Goal: Task Accomplishment & Management: Complete application form

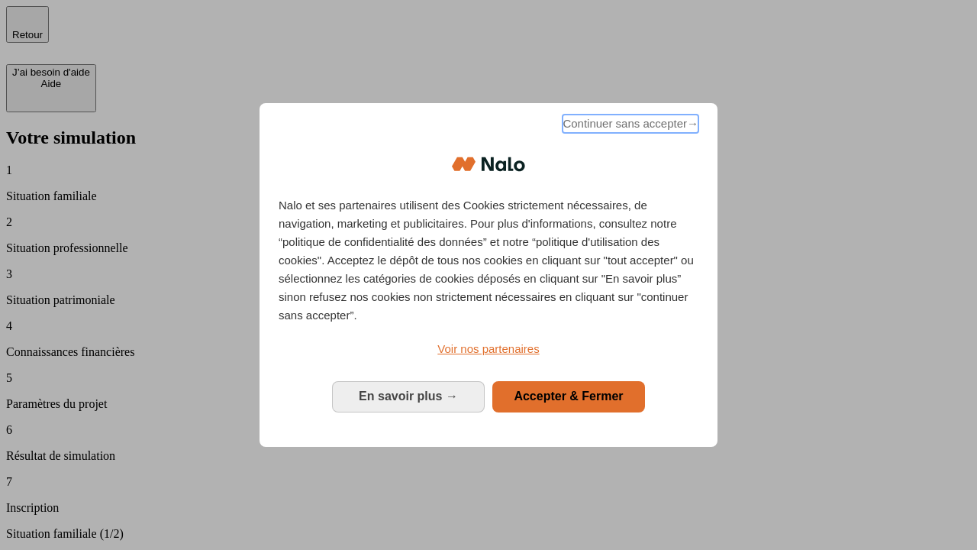
click at [629, 126] on span "Continuer sans accepter →" at bounding box center [631, 124] width 136 height 18
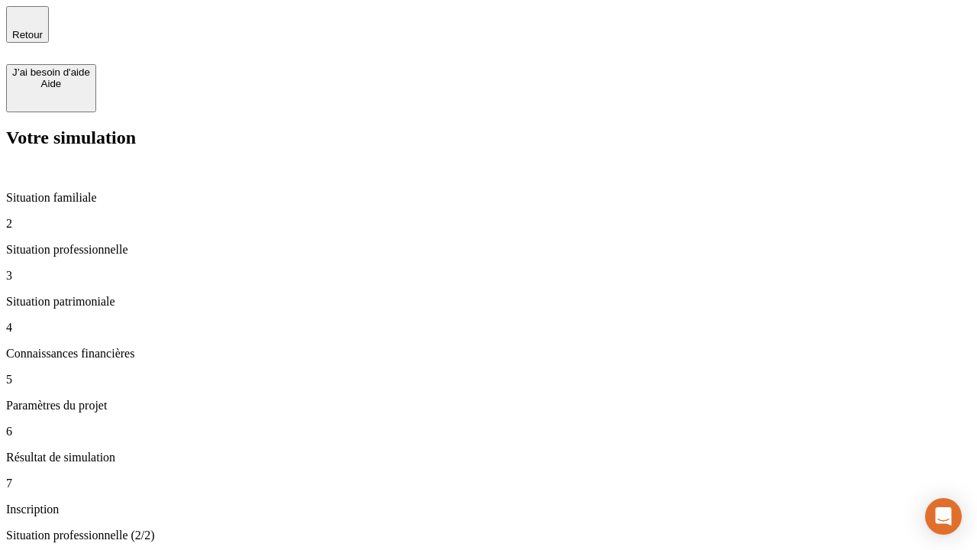
type input "30 000"
type input "0"
type input "1 000"
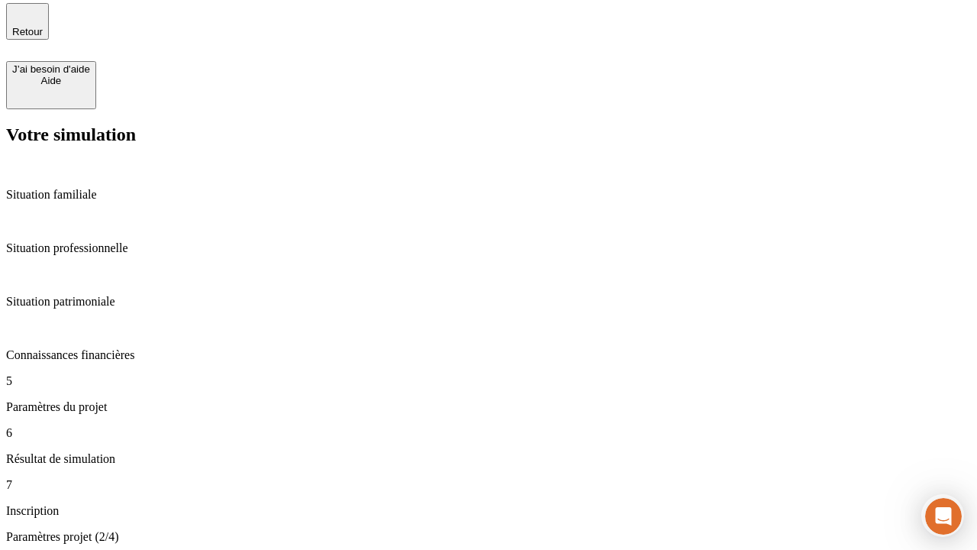
type input "40"
type input "200 000"
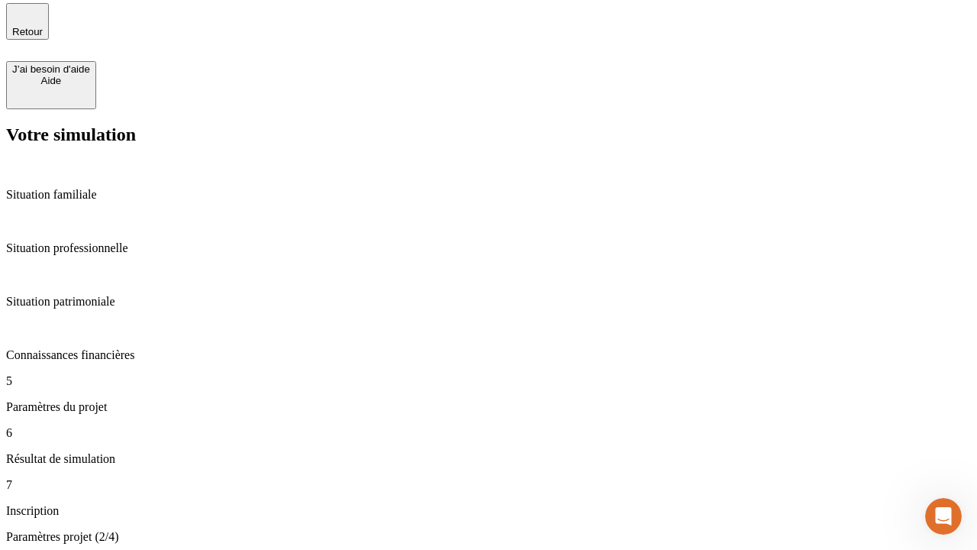
type input "640"
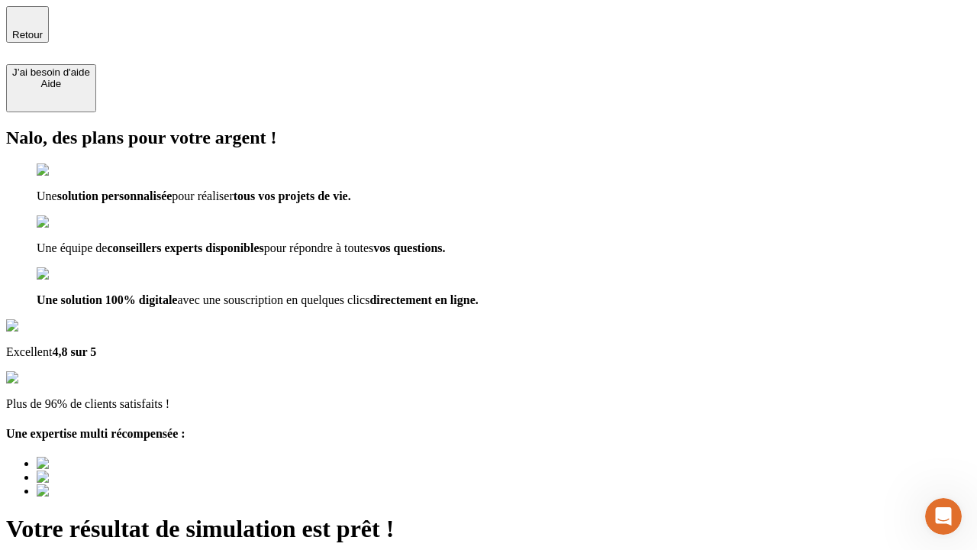
type input "[EMAIL_ADDRESS][DOMAIN_NAME]"
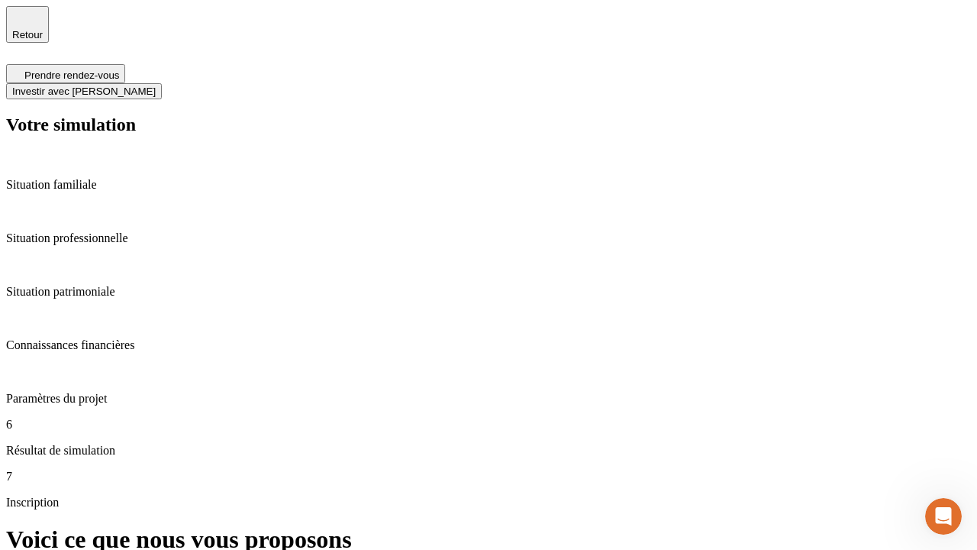
click at [156, 86] on span "Investir avec [PERSON_NAME]" at bounding box center [84, 91] width 144 height 11
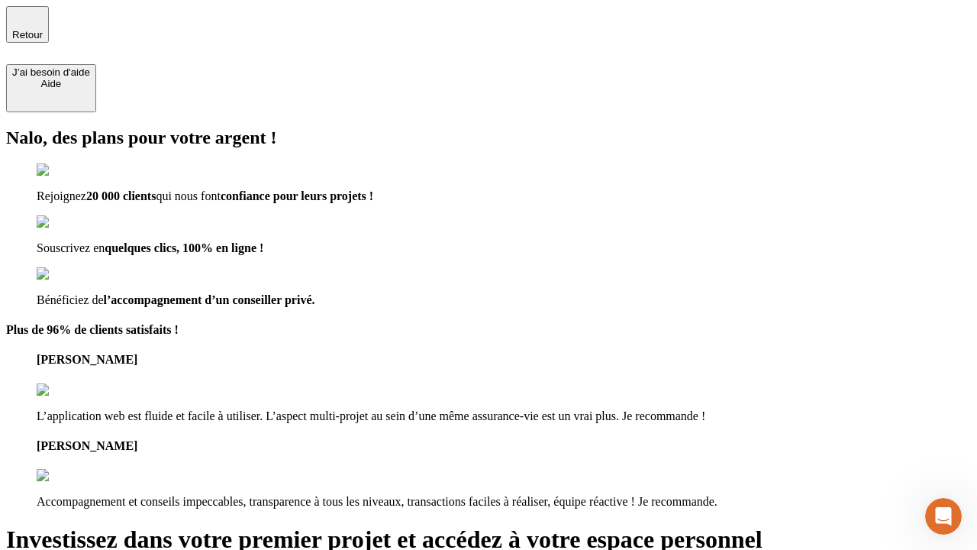
type input "[EMAIL_ADDRESS][DOMAIN_NAME]"
